Goal: Task Accomplishment & Management: Use online tool/utility

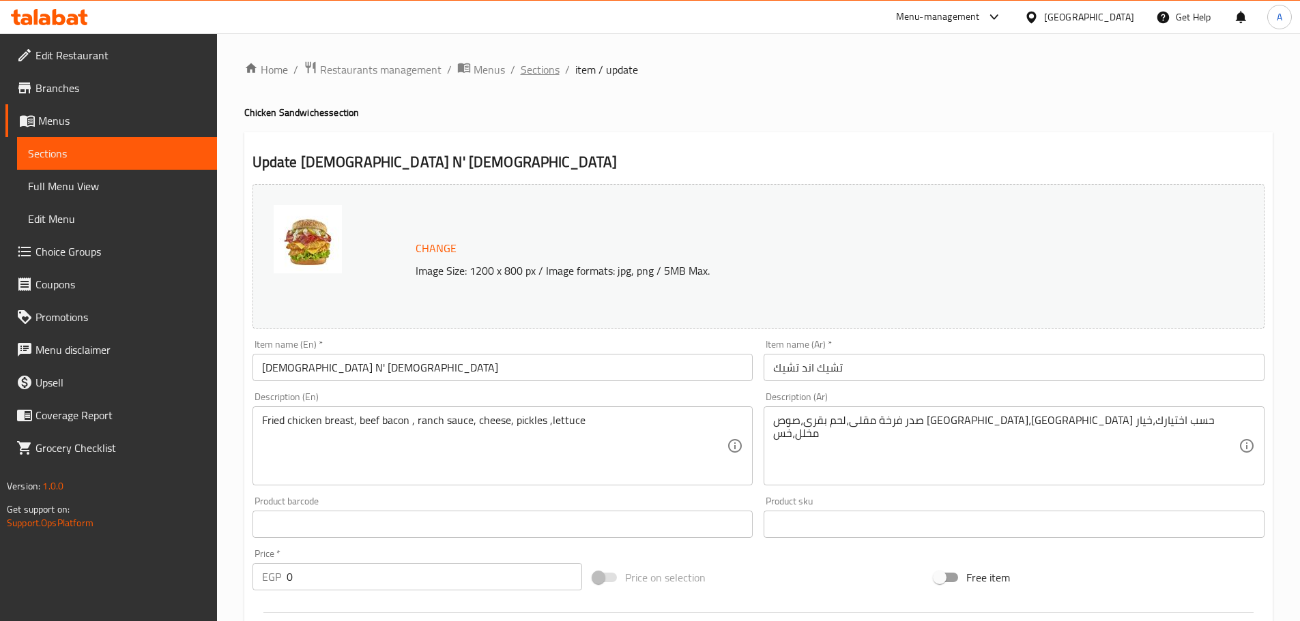
click at [542, 70] on span "Sections" at bounding box center [539, 69] width 39 height 16
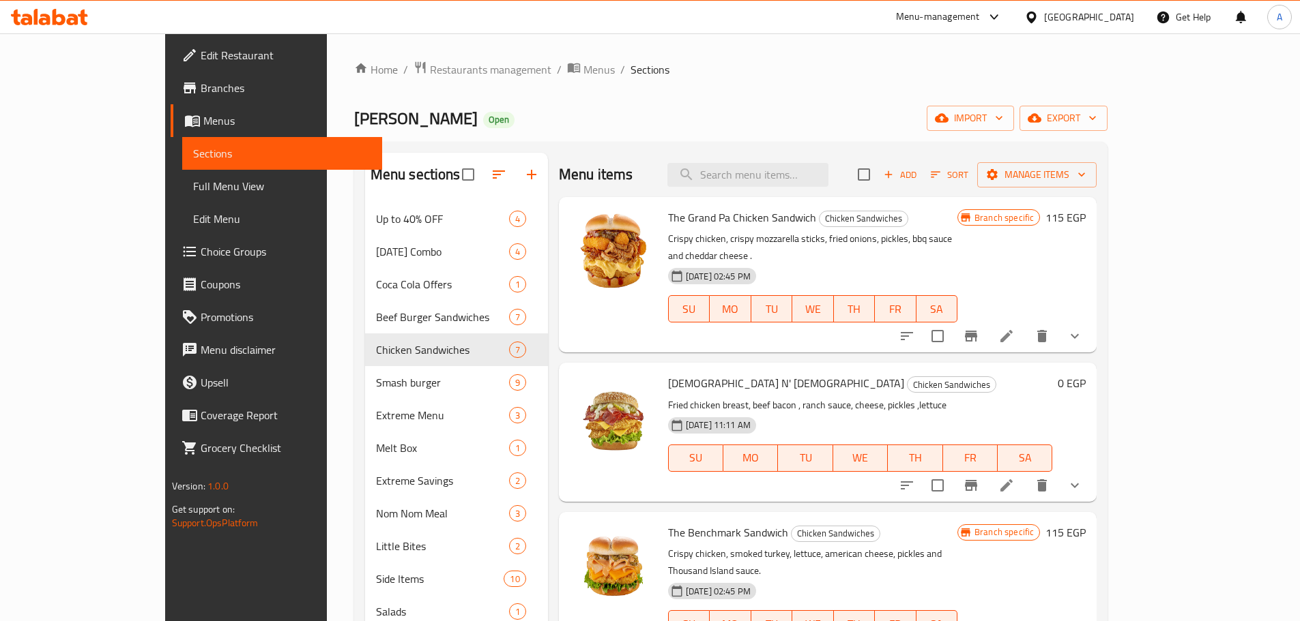
click at [354, 111] on span "[PERSON_NAME]" at bounding box center [415, 118] width 123 height 31
copy span "[PERSON_NAME]"
click at [354, 117] on span "[PERSON_NAME]" at bounding box center [415, 118] width 123 height 31
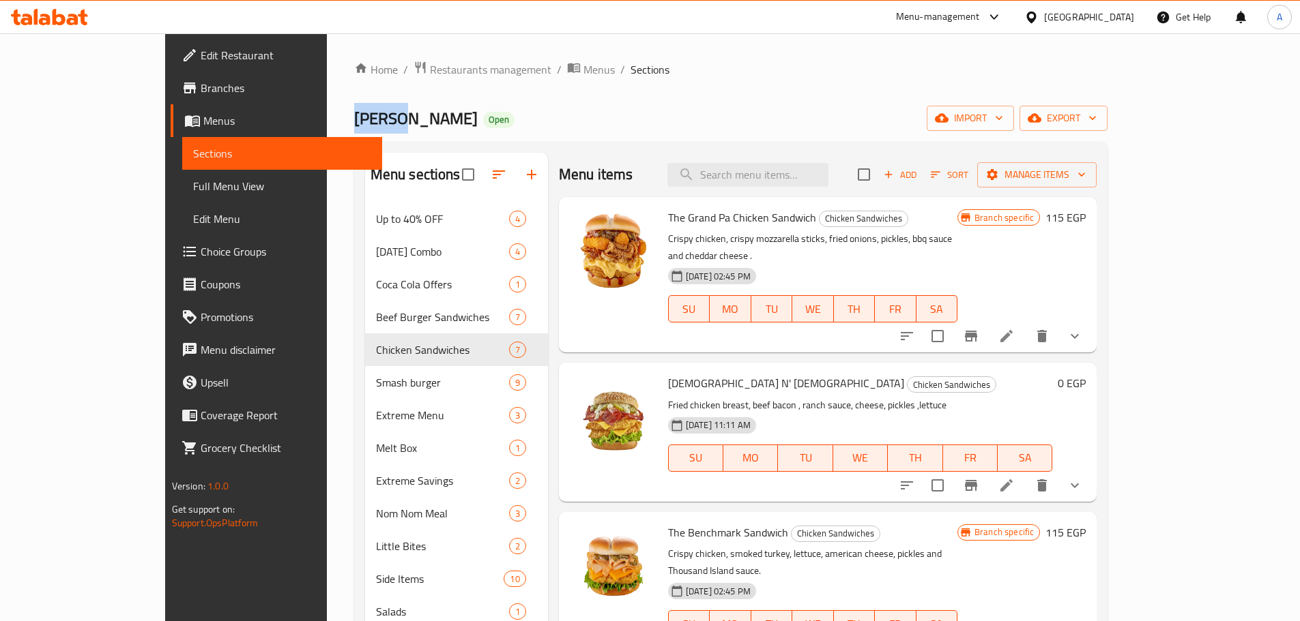
copy span "[PERSON_NAME]"
